Goal: Browse casually: Explore the website without a specific task or goal

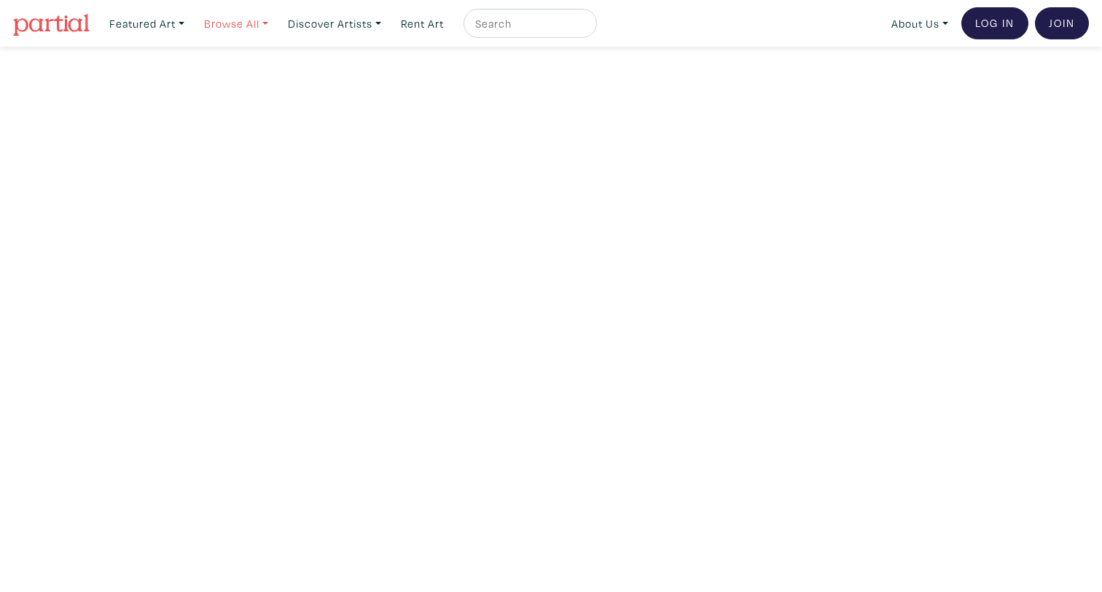
click at [206, 30] on link "Browse All" at bounding box center [236, 24] width 77 height 30
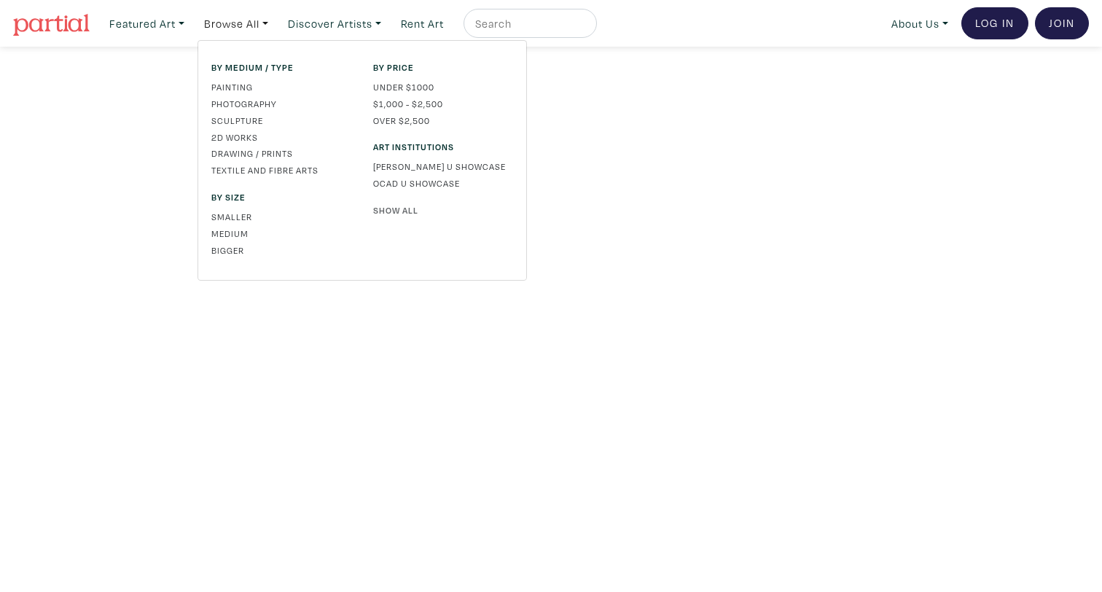
click at [389, 212] on link "Show All" at bounding box center [443, 209] width 140 height 13
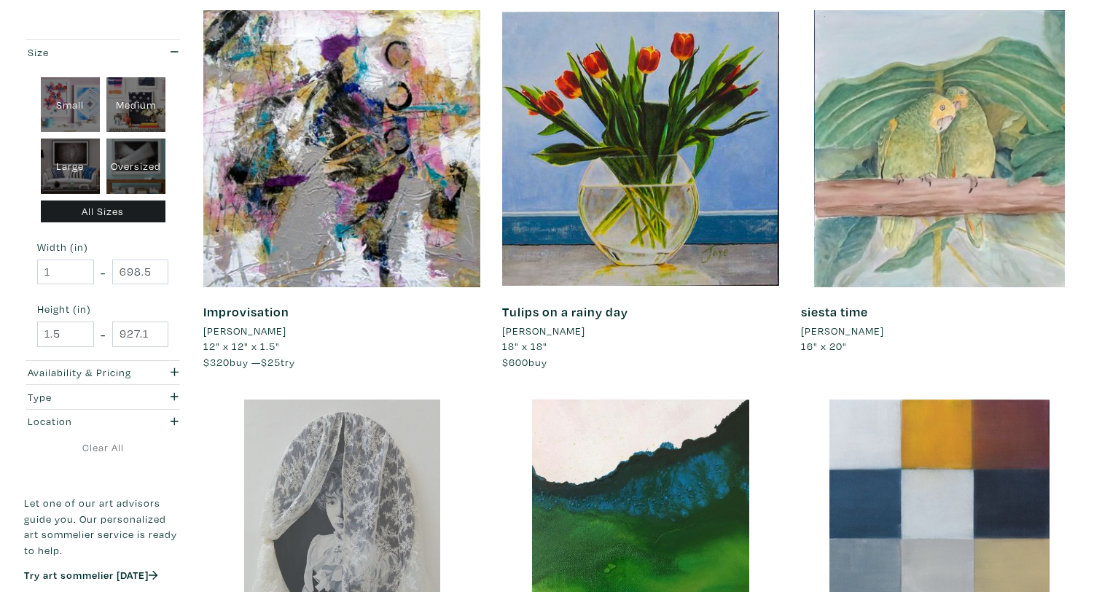
scroll to position [70, 0]
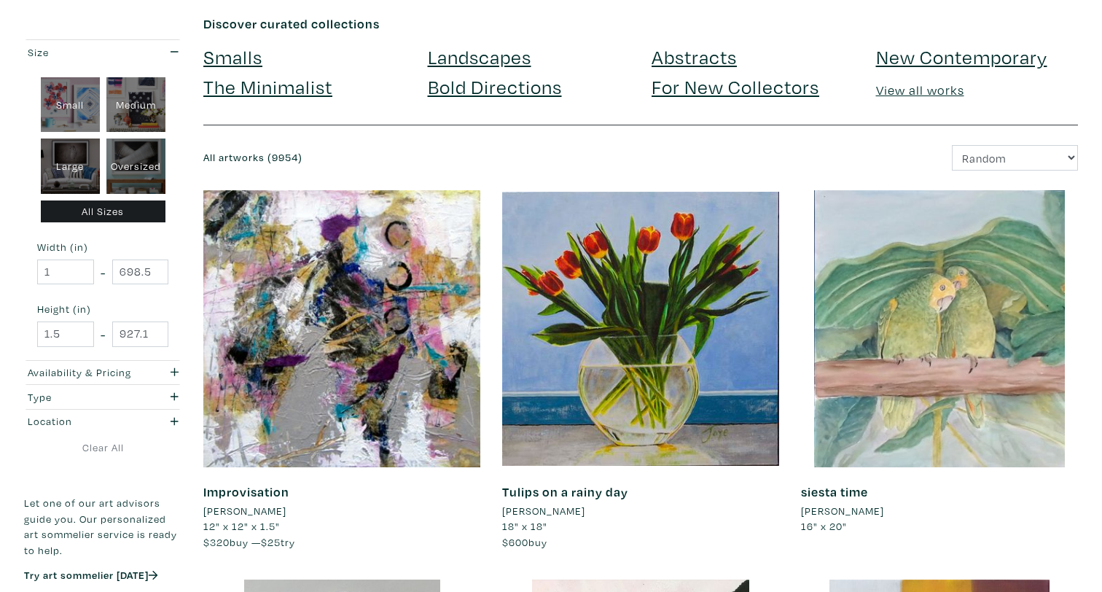
click at [980, 155] on select "Newest Random Price: Low to High Price: High to Low" at bounding box center [1015, 158] width 126 height 26
select select "id"
click at [952, 145] on select "Newest Random Price: Low to High Price: High to Low" at bounding box center [1015, 158] width 126 height 26
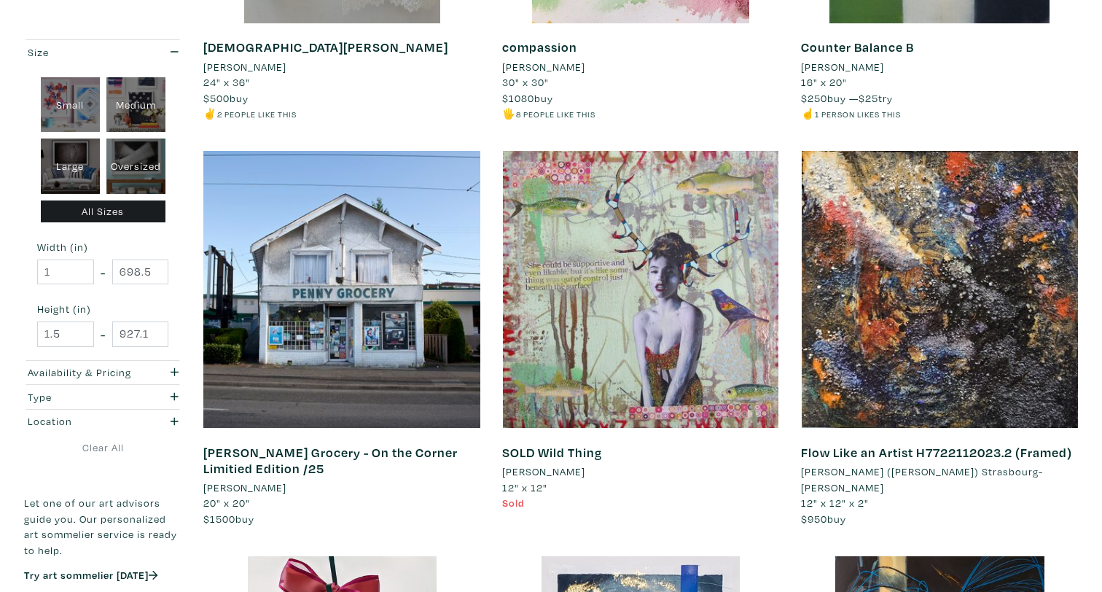
scroll to position [1368, 0]
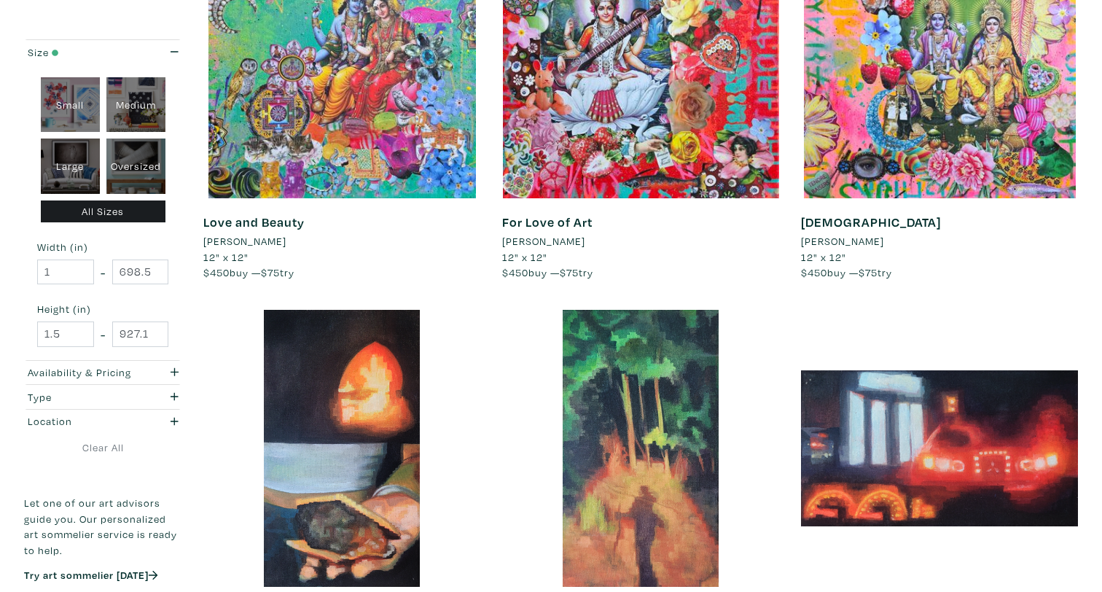
scroll to position [2681, 0]
